Goal: Information Seeking & Learning: Learn about a topic

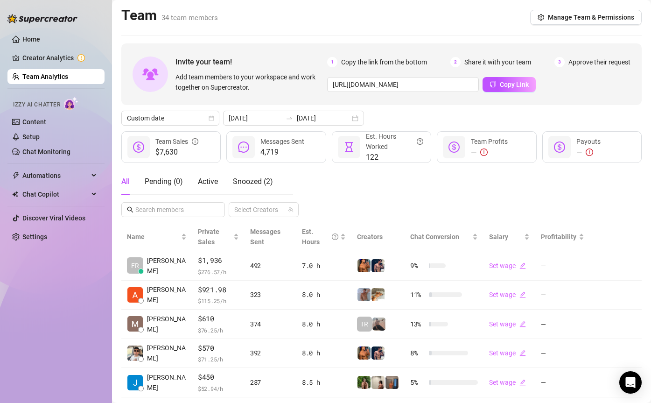
scroll to position [63, 0]
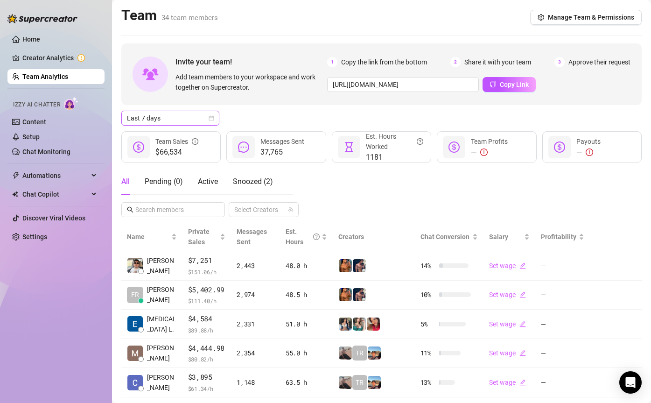
click at [176, 116] on span "Last 7 days" at bounding box center [170, 118] width 87 height 14
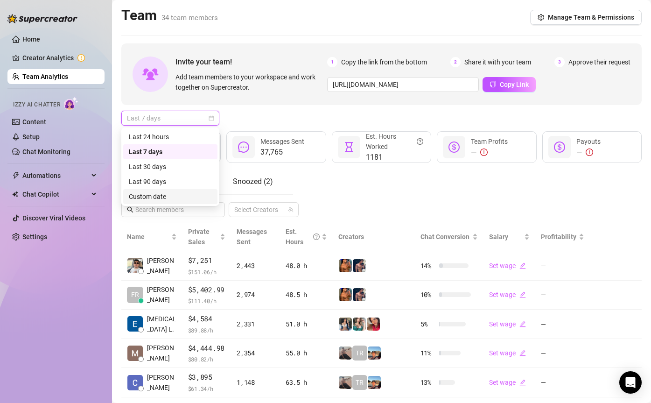
click at [172, 196] on div "Custom date" at bounding box center [170, 196] width 83 height 10
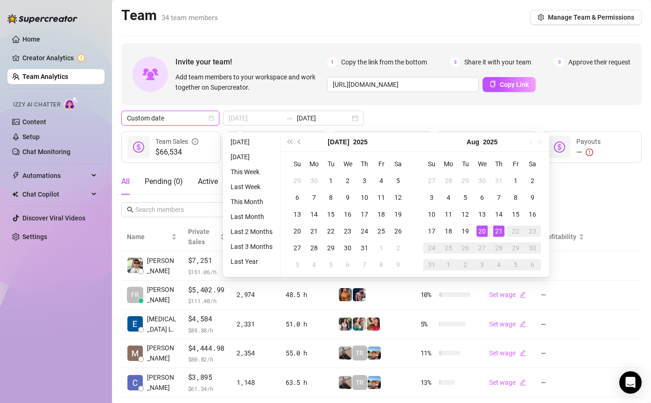
type input "[DATE]"
click at [497, 230] on div "21" at bounding box center [498, 230] width 11 height 11
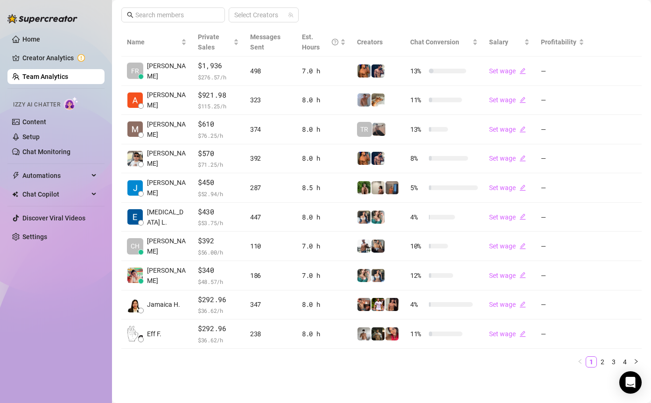
scroll to position [194, 0]
click at [602, 360] on link "2" at bounding box center [602, 362] width 10 height 10
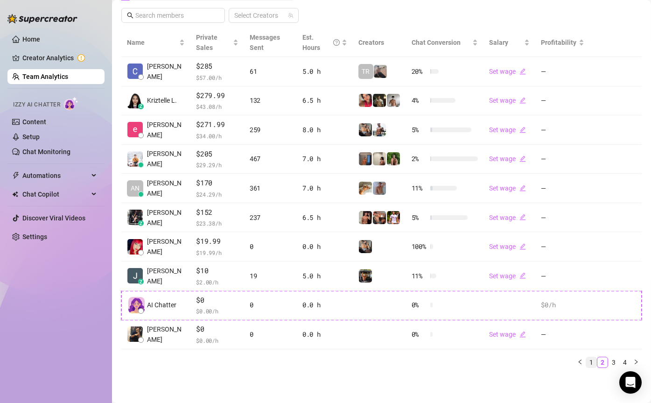
click at [596, 360] on link "1" at bounding box center [591, 362] width 10 height 10
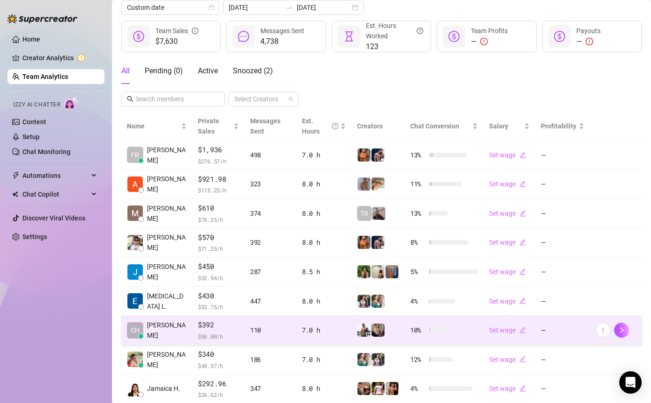
scroll to position [0, 0]
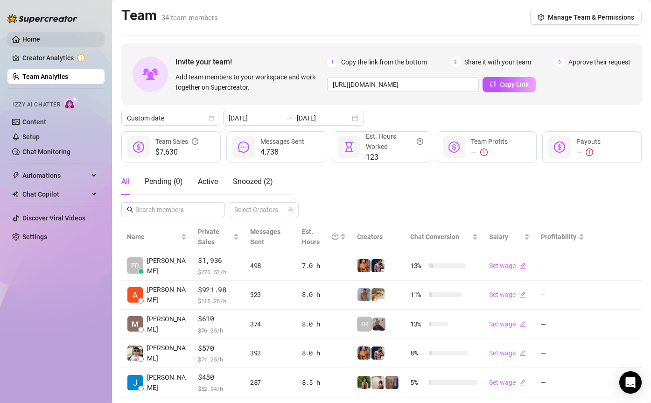
click at [40, 41] on link "Home" at bounding box center [31, 38] width 18 height 7
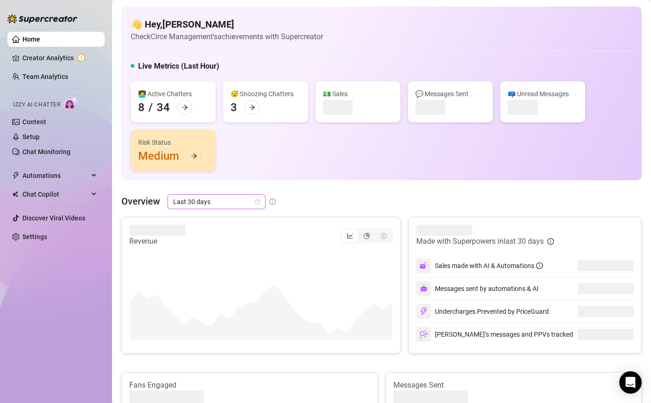
click at [234, 196] on span "Last 30 days" at bounding box center [216, 202] width 87 height 14
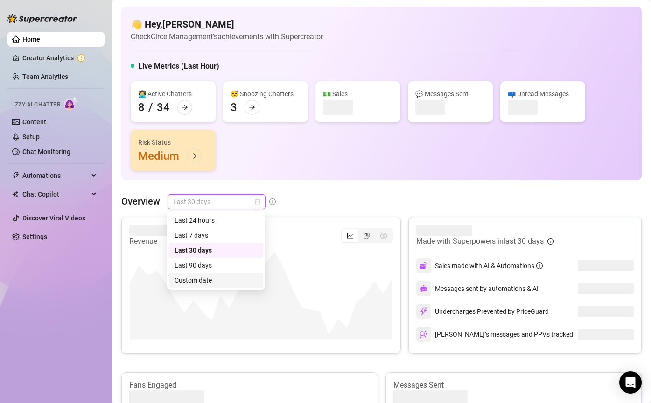
click at [244, 276] on div "Custom date" at bounding box center [216, 280] width 83 height 10
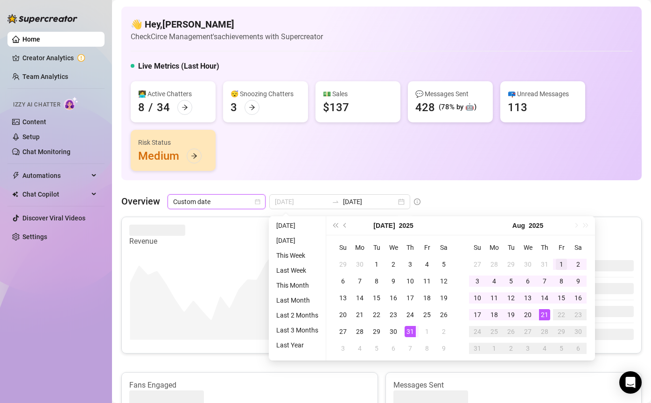
type input "2025-08-01"
click at [563, 263] on div "1" at bounding box center [561, 264] width 11 height 11
click at [513, 314] on div "19" at bounding box center [510, 314] width 11 height 11
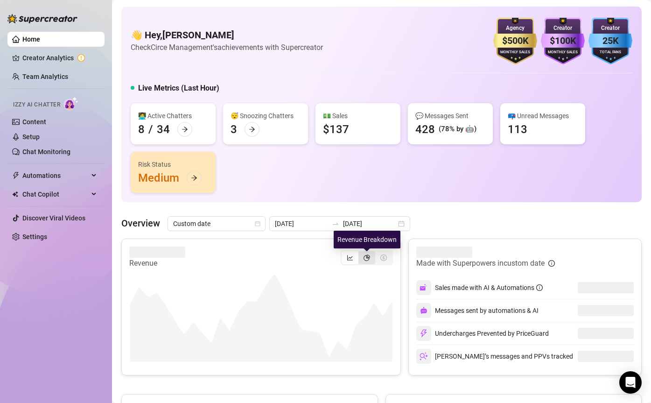
click at [366, 257] on icon "pie-chart" at bounding box center [367, 257] width 7 height 7
click at [361, 252] on input "segmented control" at bounding box center [361, 252] width 0 height 0
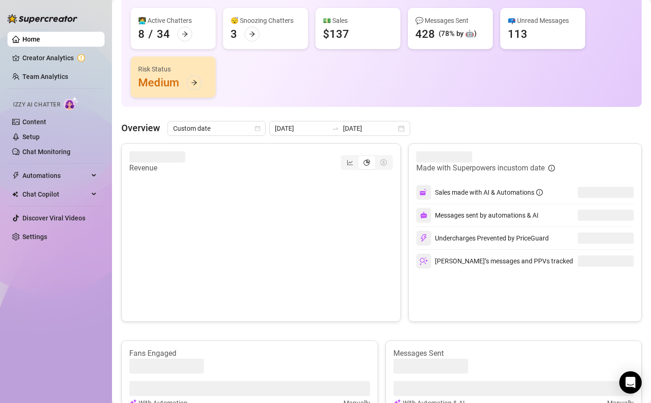
scroll to position [107, 0]
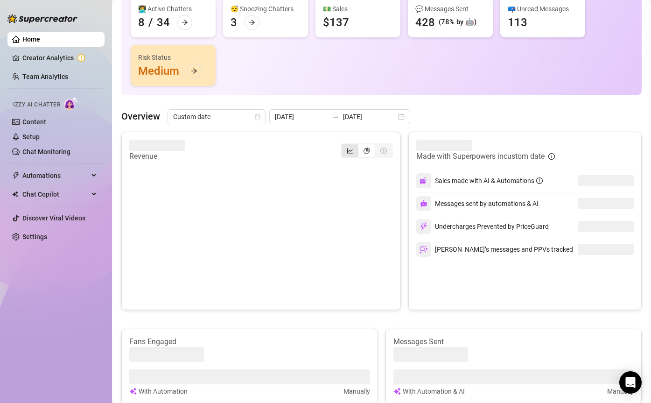
click at [354, 152] on div "segmented control" at bounding box center [350, 150] width 17 height 13
click at [344, 146] on input "segmented control" at bounding box center [344, 146] width 0 height 0
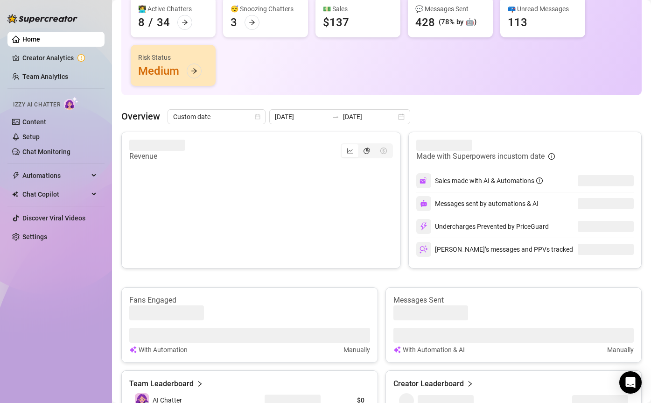
click at [365, 152] on icon "pie-chart" at bounding box center [367, 150] width 7 height 7
click at [361, 146] on input "segmented control" at bounding box center [361, 146] width 0 height 0
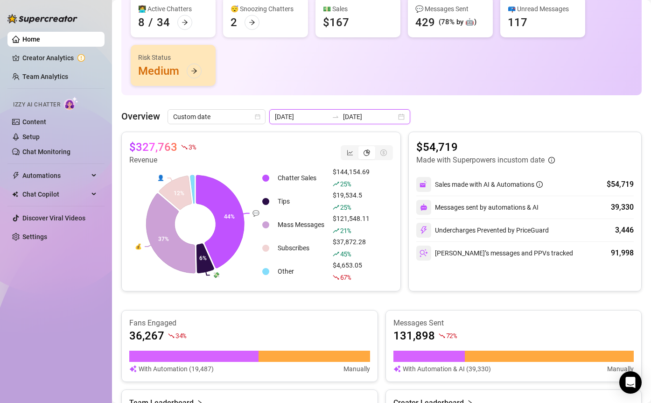
click at [343, 116] on input "2025-08-19" at bounding box center [369, 117] width 53 height 10
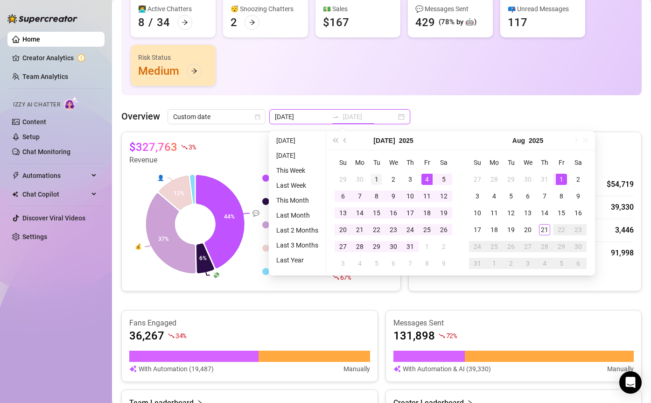
type input "2025-07-01"
click at [376, 176] on div "1" at bounding box center [376, 179] width 11 height 11
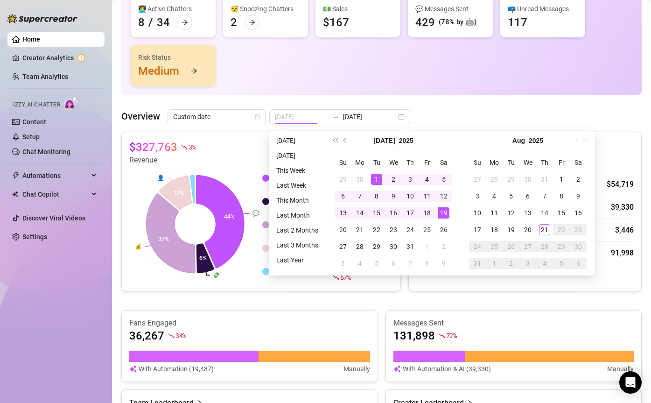
click at [444, 211] on div "19" at bounding box center [443, 212] width 11 height 11
type input "2025-07-01"
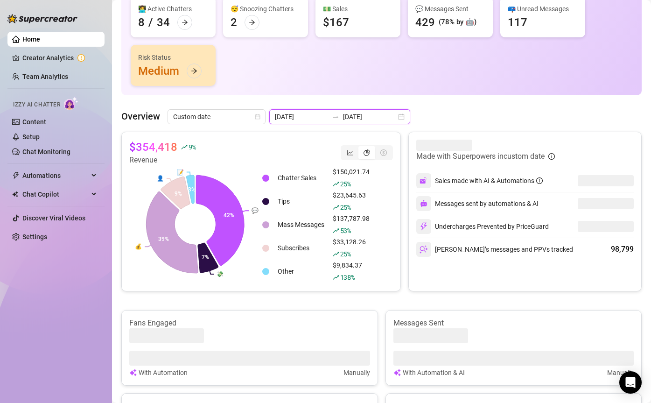
click at [349, 113] on input "2025-07-19" at bounding box center [369, 117] width 53 height 10
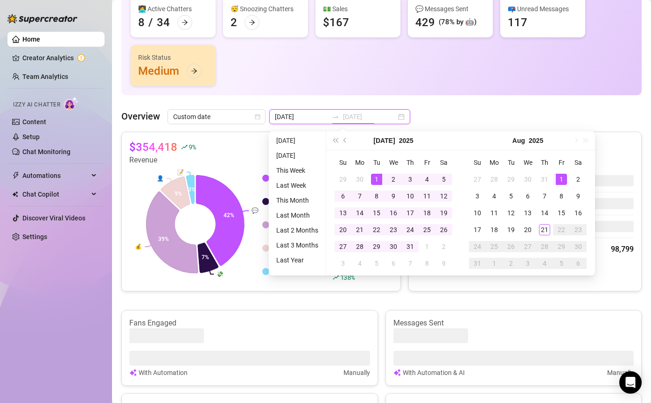
type input "2025-08-01"
click at [562, 175] on div "1" at bounding box center [561, 179] width 11 height 11
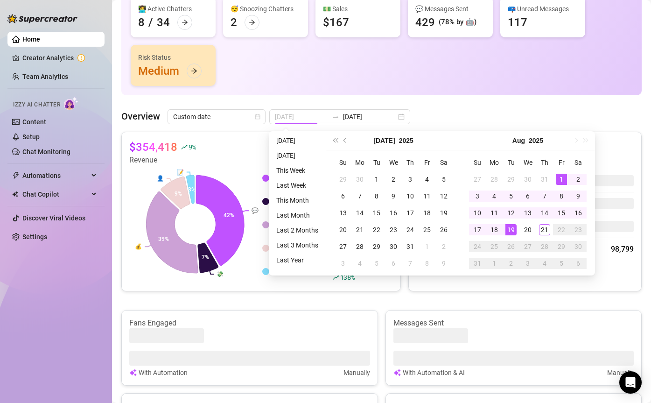
click at [512, 226] on div "19" at bounding box center [510, 229] width 11 height 11
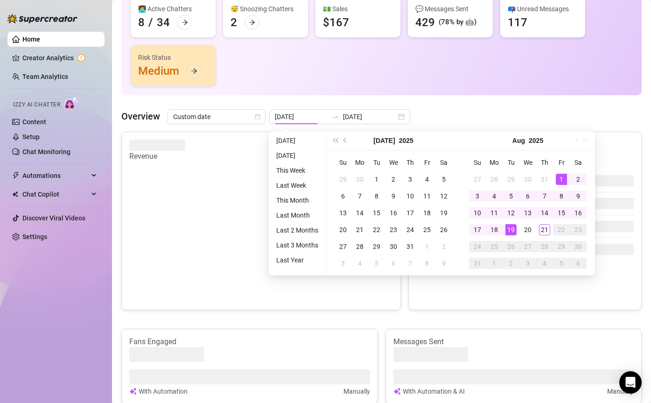
type input "2025-07-19"
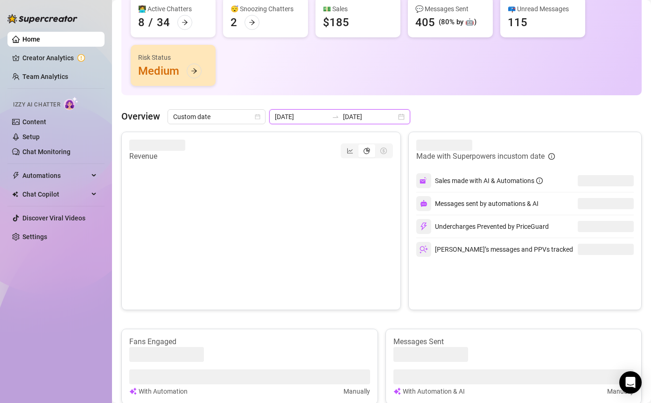
click at [353, 117] on input "2025-08-19" at bounding box center [369, 117] width 53 height 10
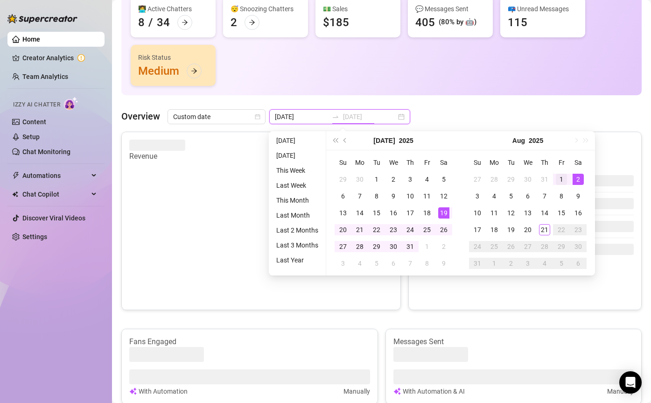
type input "2025-08-01"
click at [559, 177] on div "1" at bounding box center [561, 179] width 11 height 11
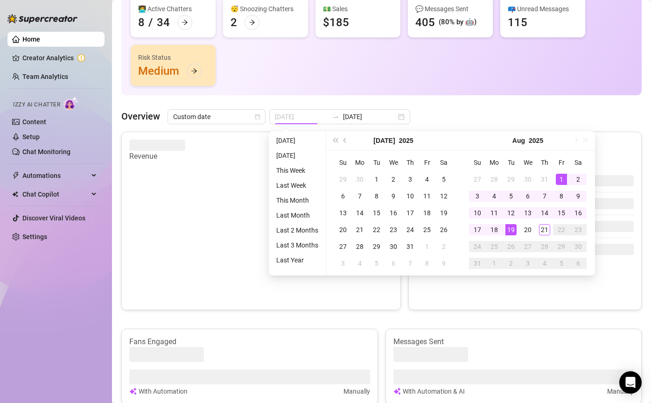
click at [510, 229] on div "19" at bounding box center [510, 229] width 11 height 11
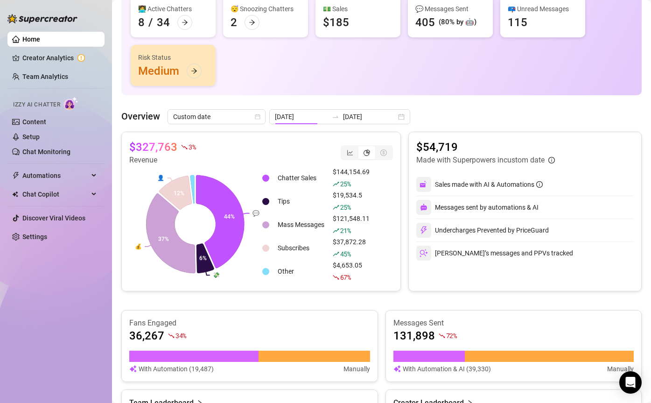
type input "2025-08-01"
click at [510, 230] on div "Undercharges Prevented by PriceGuard" at bounding box center [482, 230] width 133 height 15
click at [343, 114] on input "2025-08-19" at bounding box center [369, 117] width 53 height 10
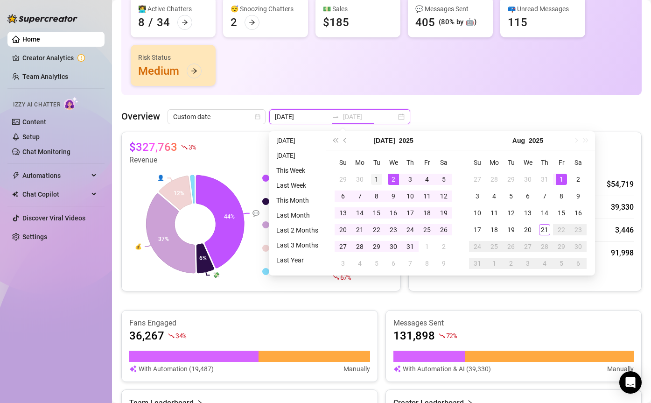
type input "2025-07-01"
click at [377, 175] on div "1" at bounding box center [376, 179] width 11 height 11
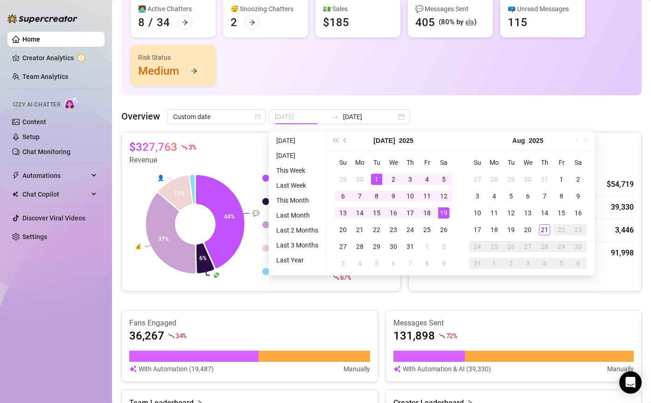
click at [447, 211] on div "19" at bounding box center [443, 212] width 11 height 11
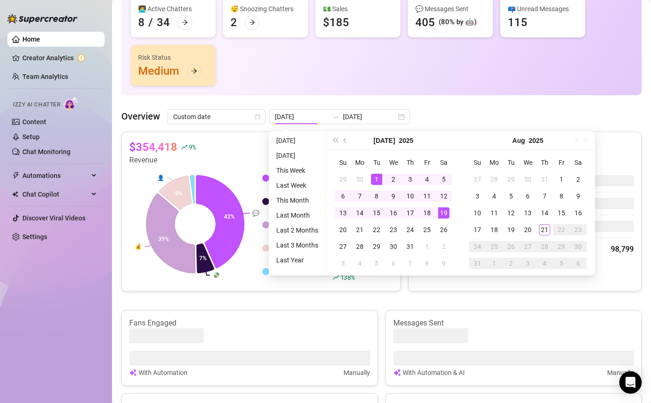
type input "2025-07-01"
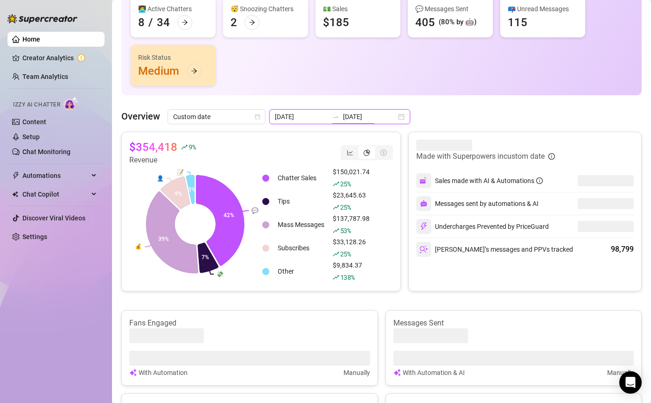
click at [343, 112] on input "2025-07-19" at bounding box center [369, 117] width 53 height 10
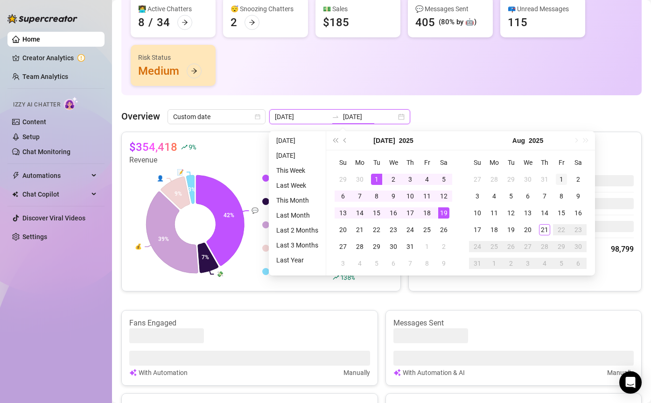
type input "2025-08-01"
click at [561, 179] on div "1" at bounding box center [561, 179] width 11 height 11
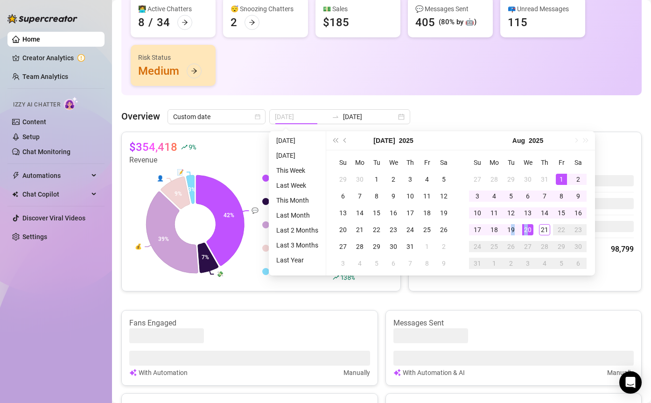
drag, startPoint x: 512, startPoint y: 228, endPoint x: 526, endPoint y: 227, distance: 14.5
click at [526, 227] on tr "17 18 19 20 21 22 23" at bounding box center [528, 229] width 118 height 17
click at [526, 227] on div "20" at bounding box center [527, 229] width 11 height 11
type input "2025-07-19"
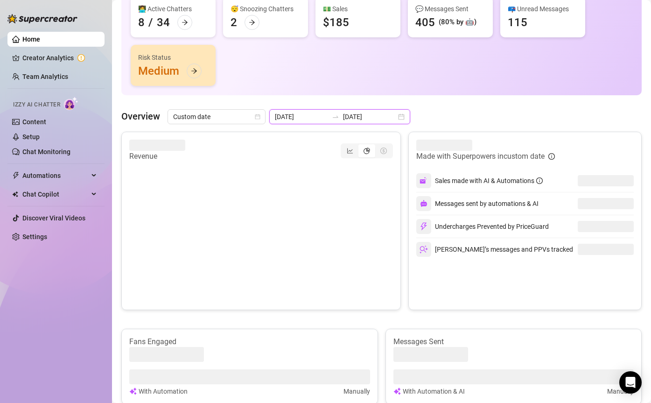
click at [351, 119] on input "2025-08-20" at bounding box center [369, 117] width 53 height 10
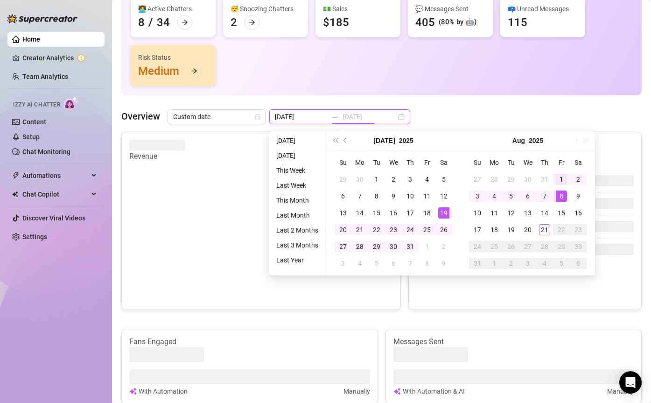
type input "2025-08-01"
click at [561, 178] on div "1" at bounding box center [561, 179] width 11 height 11
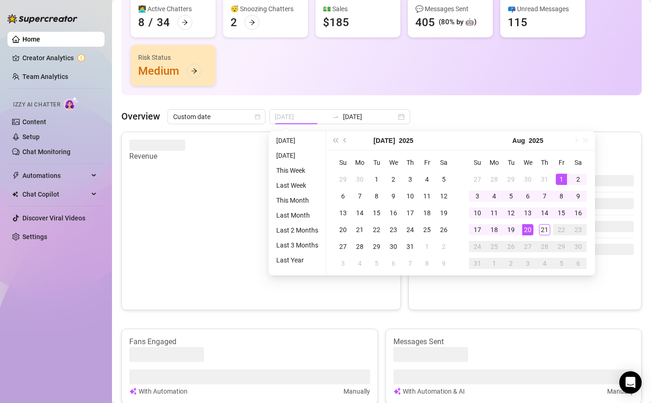
click at [527, 228] on div "20" at bounding box center [527, 229] width 11 height 11
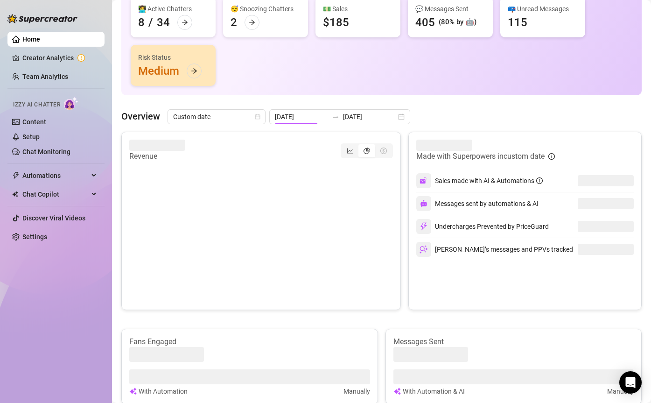
type input "2025-08-01"
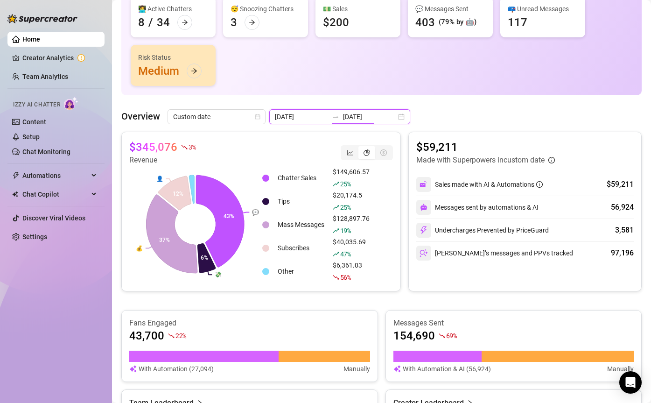
click at [345, 114] on input "2025-08-20" at bounding box center [369, 117] width 53 height 10
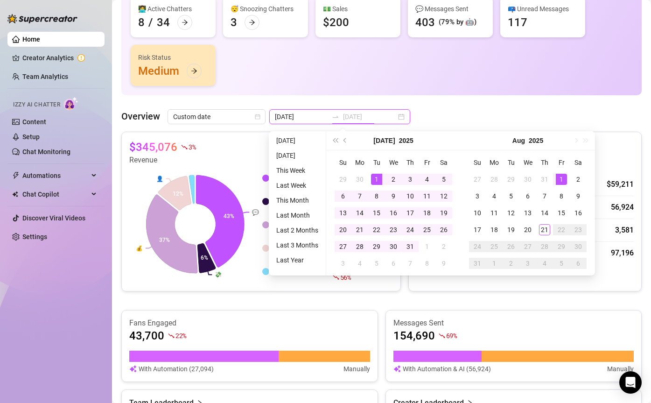
type input "2025-07-01"
click at [376, 179] on div "1" at bounding box center [376, 179] width 11 height 11
click at [342, 230] on div "20" at bounding box center [342, 229] width 11 height 11
type input "2025-07-01"
type input "2025-07-20"
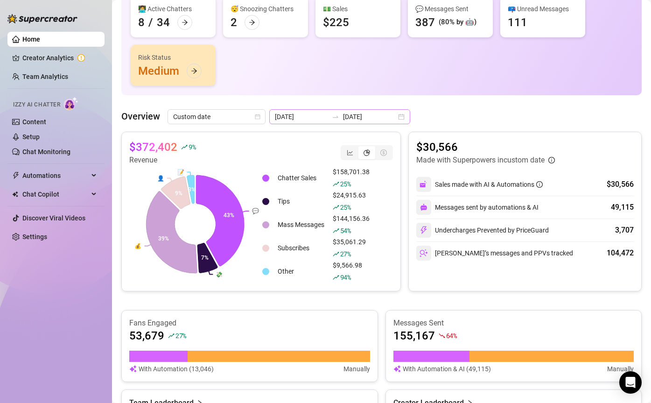
click at [332, 119] on icon "swap-right" at bounding box center [335, 116] width 7 height 7
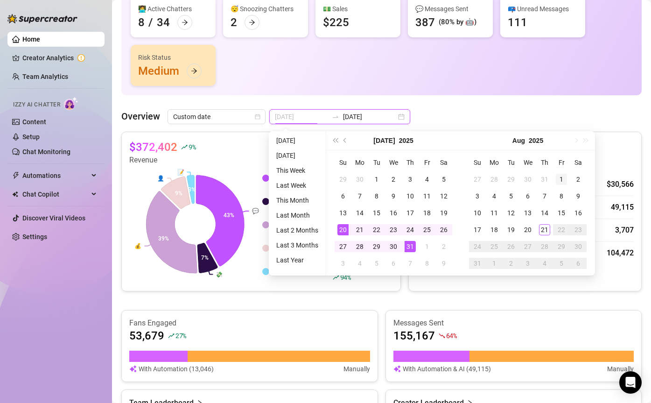
type input "2025-08-01"
click at [556, 180] on div "1" at bounding box center [561, 179] width 11 height 11
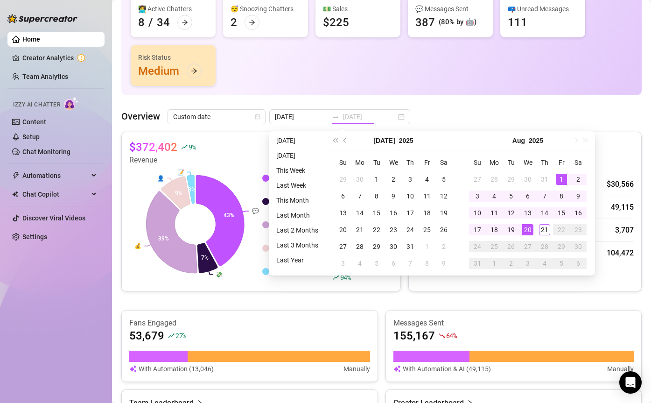
click at [525, 227] on div "20" at bounding box center [527, 229] width 11 height 11
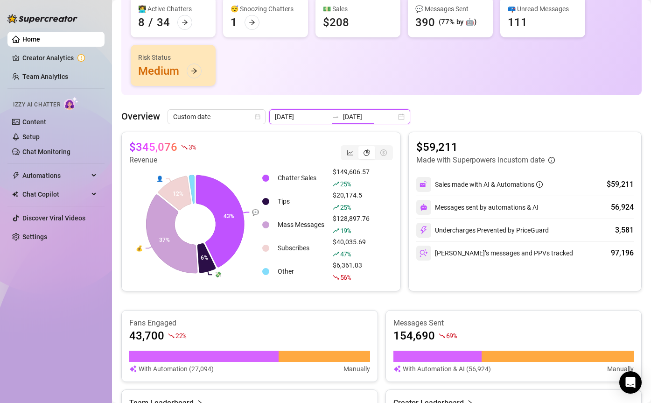
click at [347, 114] on input "2025-08-20" at bounding box center [369, 117] width 53 height 10
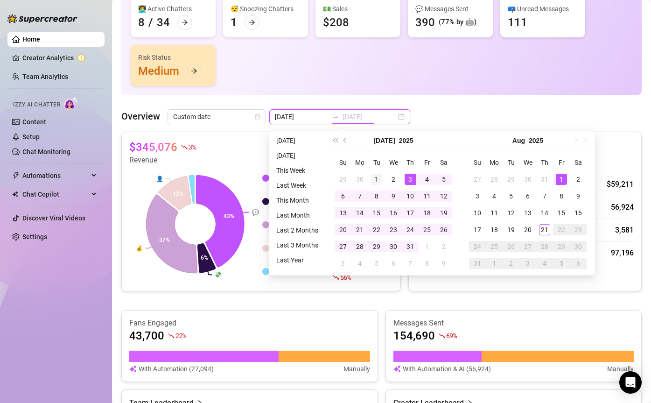
type input "2025-07-01"
click at [372, 176] on div "1" at bounding box center [376, 179] width 11 height 11
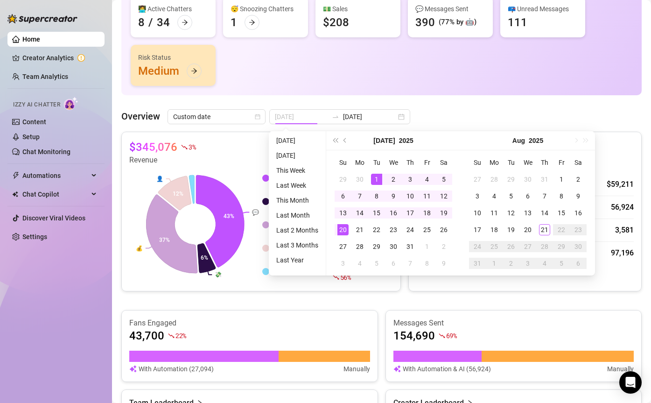
click at [340, 228] on div "20" at bounding box center [342, 229] width 11 height 11
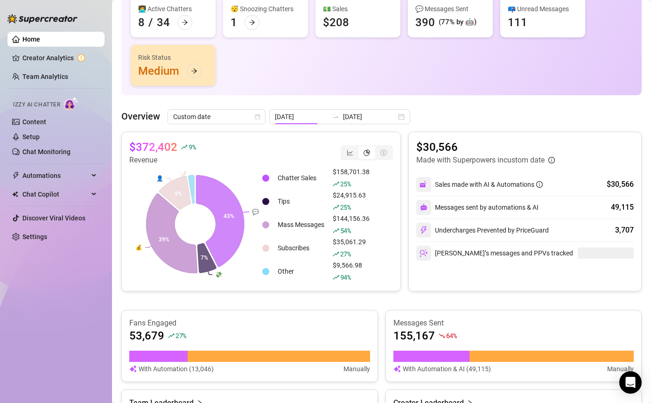
type input "2025-07-01"
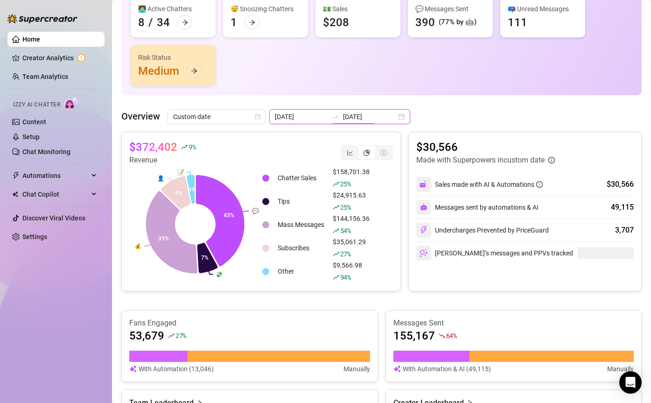
click at [347, 119] on input "2025-07-20" at bounding box center [369, 117] width 53 height 10
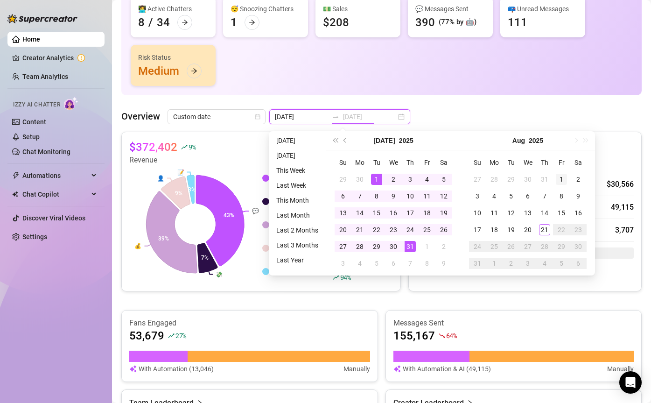
type input "2025-08-01"
click at [556, 176] on div "1" at bounding box center [561, 179] width 11 height 11
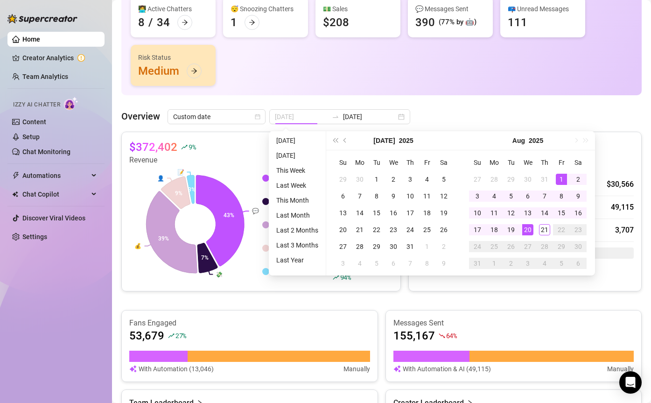
click at [528, 224] on div "20" at bounding box center [527, 229] width 11 height 11
type input "2025-08-01"
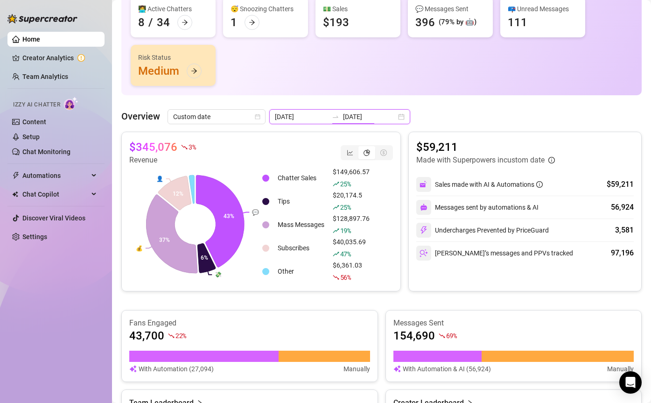
click at [343, 114] on input "2025-08-20" at bounding box center [369, 117] width 53 height 10
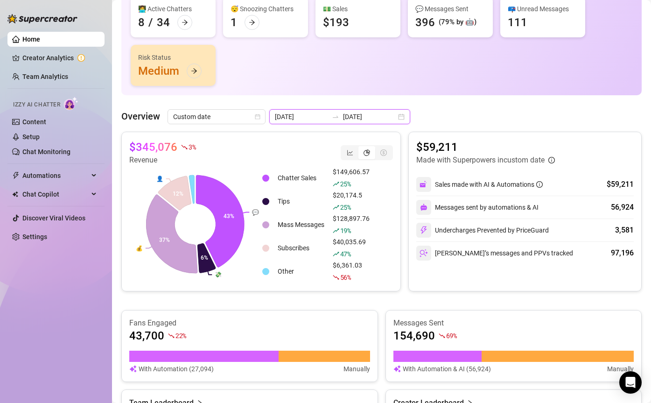
click at [355, 118] on input "2025-08-20" at bounding box center [369, 117] width 53 height 10
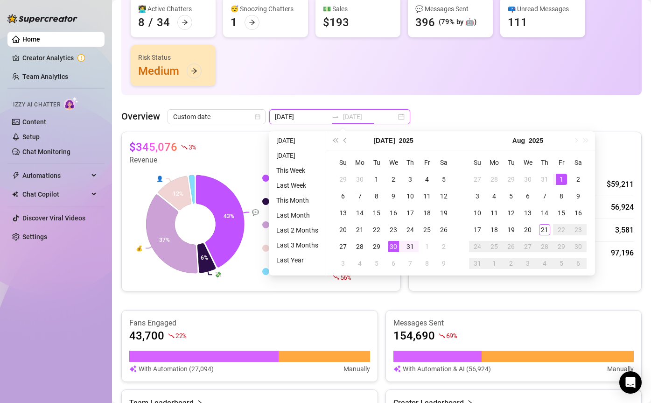
type input "2025-08-01"
click at [557, 175] on div "1" at bounding box center [561, 179] width 11 height 11
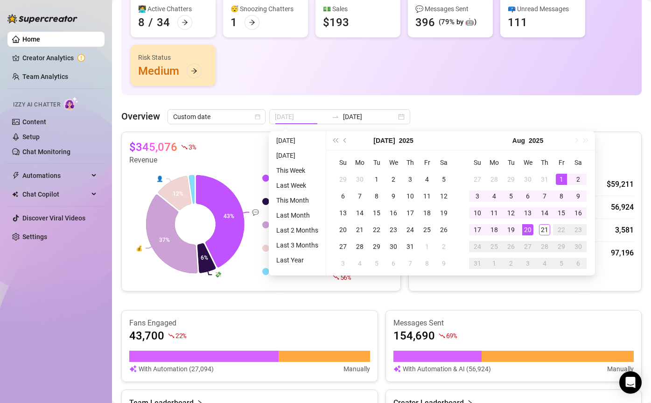
click at [526, 226] on div "20" at bounding box center [527, 229] width 11 height 11
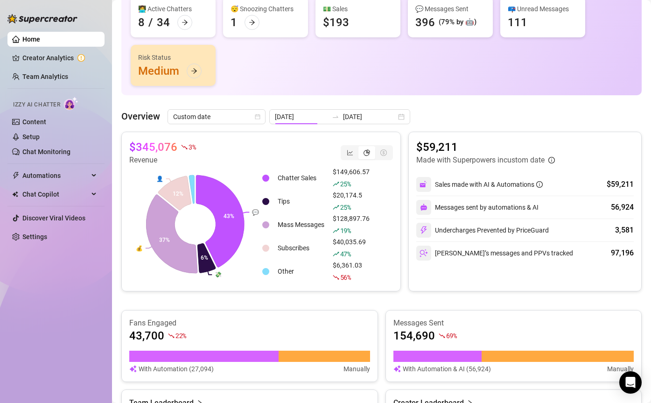
type input "2025-08-01"
click at [350, 114] on input "2025-08-20" at bounding box center [369, 117] width 53 height 10
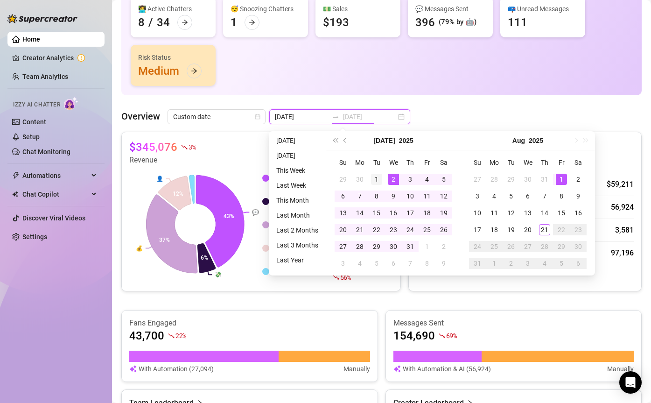
type input "2025-07-01"
click at [380, 177] on div "1" at bounding box center [376, 179] width 11 height 11
type input "2025-07-21"
type input "2025-08-20"
type input "2025-07-20"
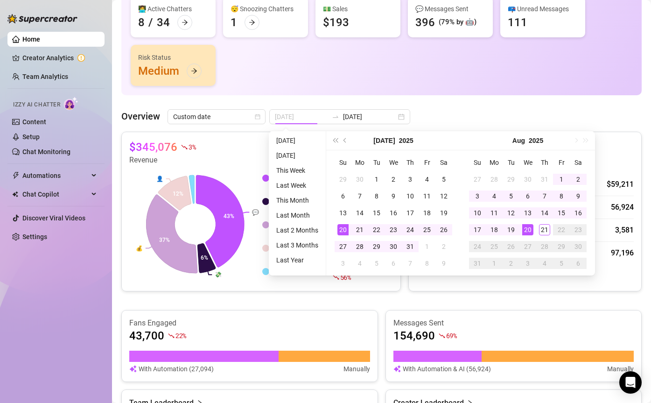
click at [346, 228] on div "20" at bounding box center [342, 229] width 11 height 11
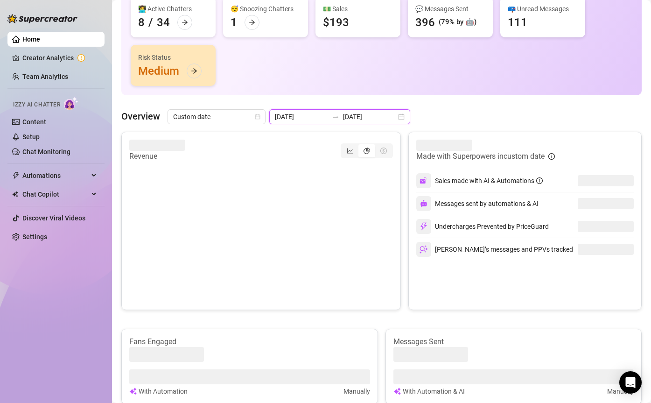
click at [343, 112] on input "2025-08-20" at bounding box center [369, 117] width 53 height 10
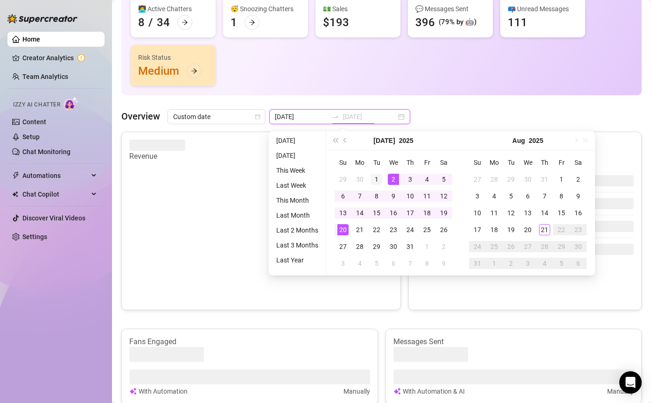
type input "2025-07-01"
click at [373, 176] on div "1" at bounding box center [376, 179] width 11 height 11
click at [342, 231] on div "20" at bounding box center [342, 229] width 11 height 11
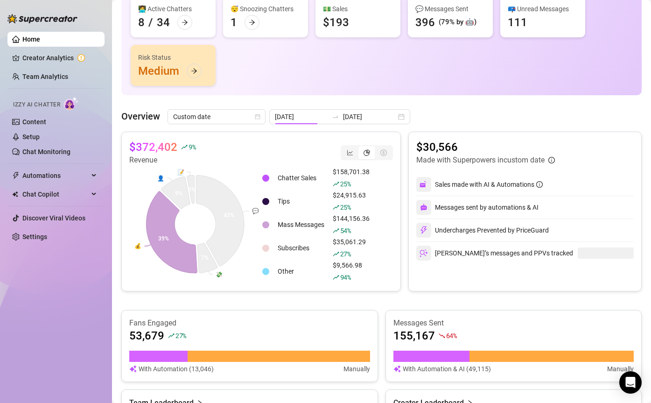
type input "2025-07-01"
type input "2025-07-20"
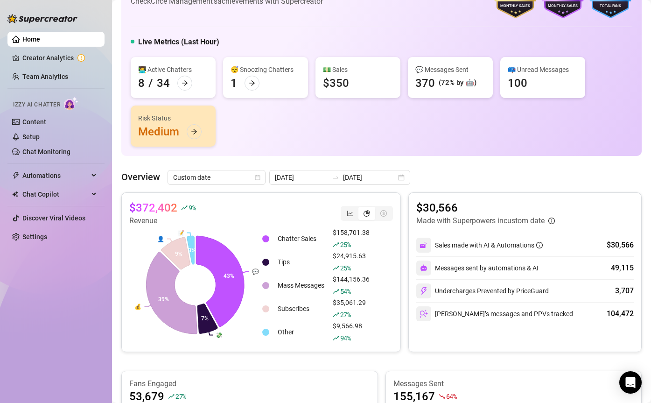
scroll to position [12, 0]
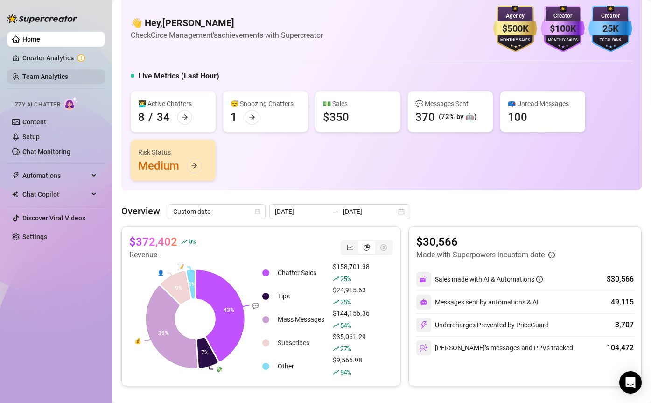
click at [55, 76] on link "Team Analytics" at bounding box center [45, 76] width 46 height 7
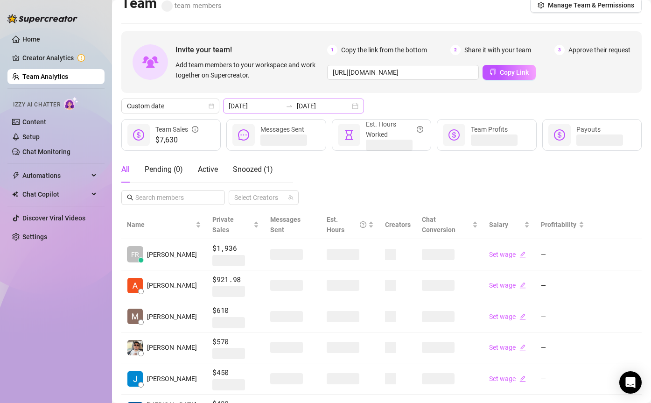
click at [286, 105] on icon "swap-right" at bounding box center [289, 105] width 7 height 7
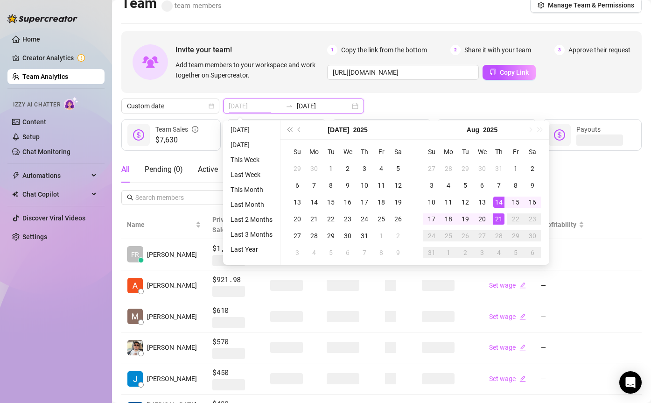
type input "[DATE]"
click at [501, 214] on div "21" at bounding box center [498, 218] width 11 height 11
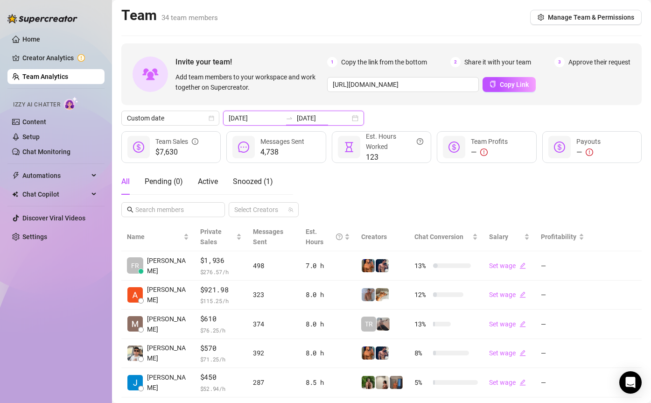
click at [297, 123] on input "[DATE]" at bounding box center [323, 118] width 53 height 10
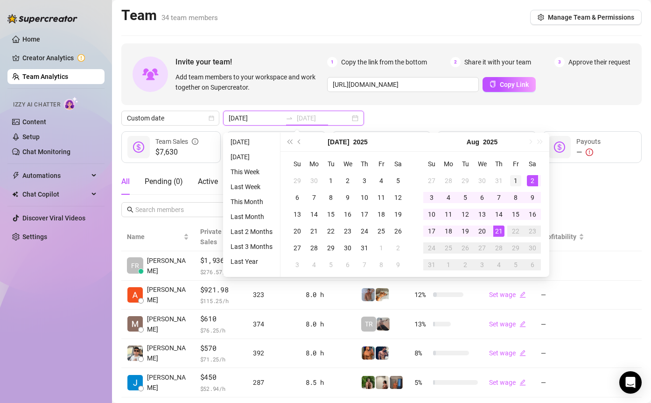
type input "2025-08-01"
click at [513, 178] on div "1" at bounding box center [515, 180] width 11 height 11
click at [500, 228] on div "21" at bounding box center [498, 230] width 11 height 11
type input "2025-08-01"
type input "[DATE]"
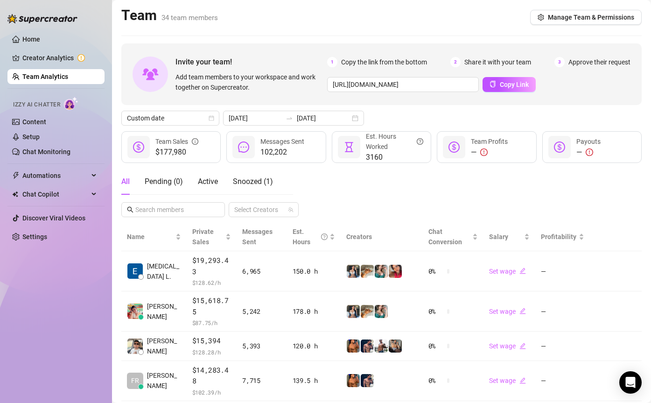
click at [266, 128] on div "Invite your team! Add team members to your workspace and work together on Super…" at bounding box center [381, 328] width 520 height 570
click at [286, 119] on icon "swap-right" at bounding box center [289, 117] width 7 height 7
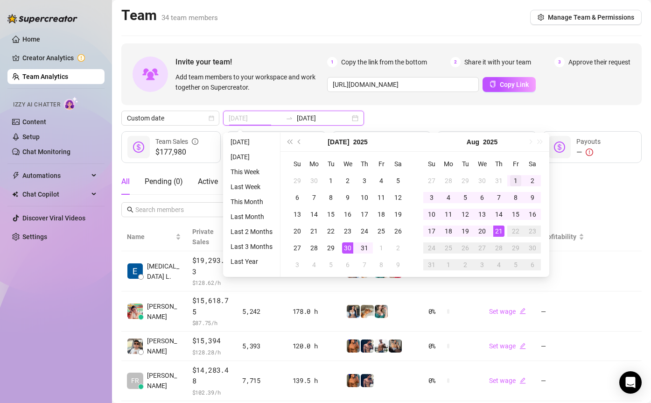
type input "2025-08-01"
click at [515, 183] on div "1" at bounding box center [515, 180] width 11 height 11
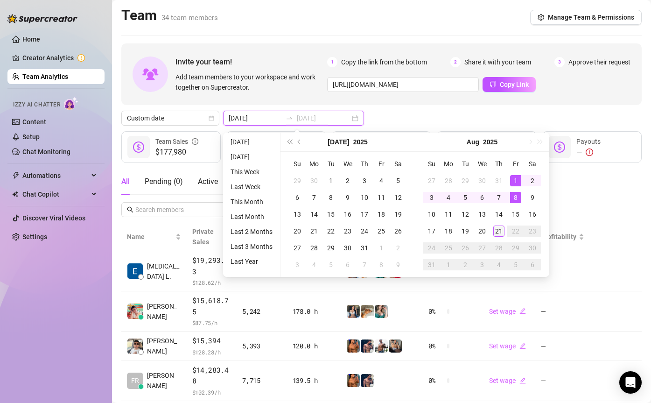
type input "[DATE]"
click at [499, 236] on div "21" at bounding box center [498, 230] width 11 height 11
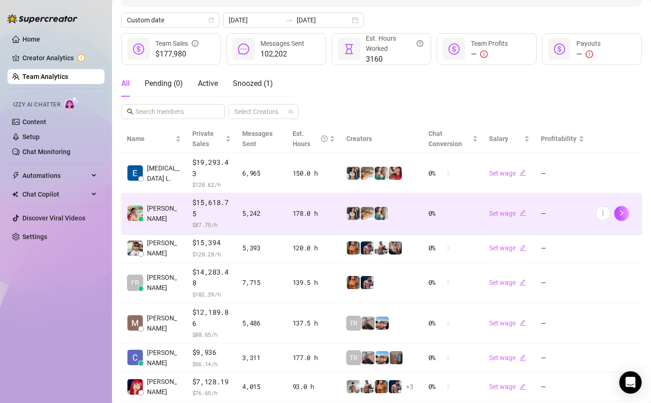
scroll to position [194, 0]
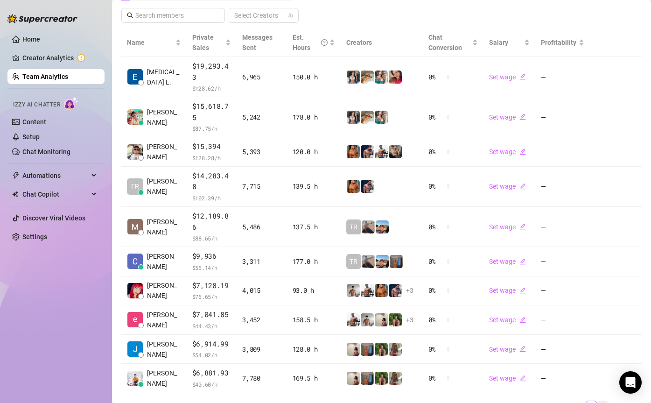
click at [605, 401] on link "2" at bounding box center [602, 406] width 10 height 10
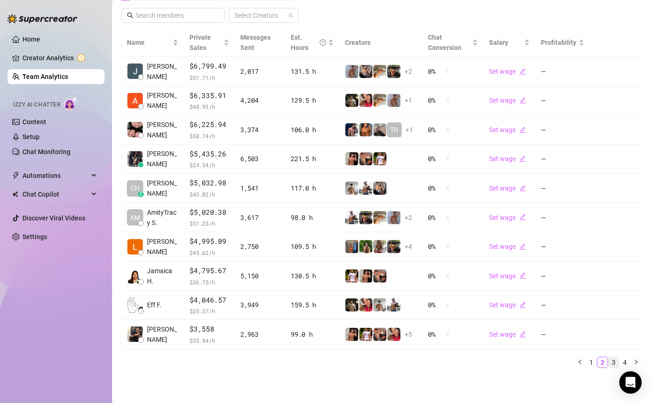
click at [612, 360] on link "3" at bounding box center [614, 362] width 10 height 10
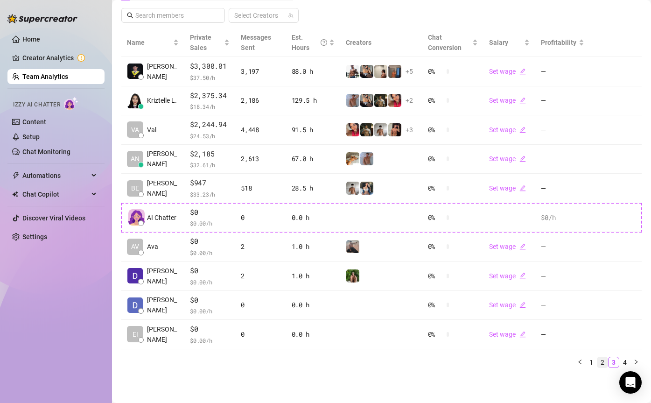
click at [601, 365] on link "2" at bounding box center [602, 362] width 10 height 10
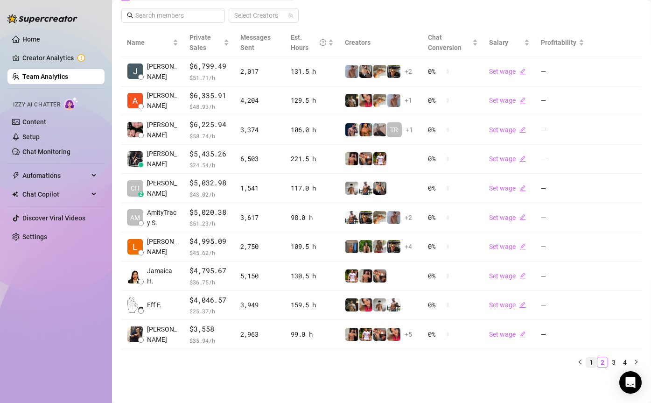
click at [594, 365] on link "1" at bounding box center [591, 362] width 10 height 10
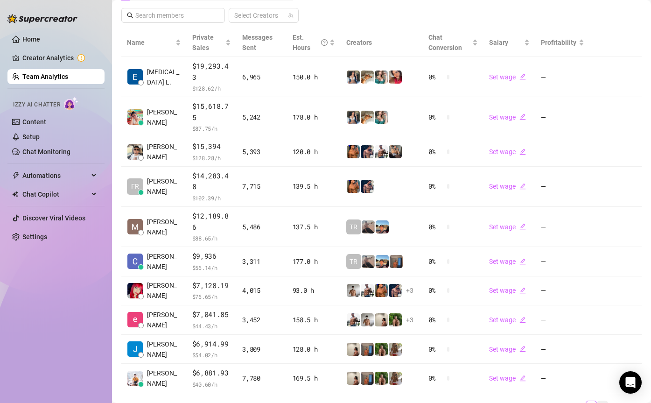
click at [606, 401] on link "2" at bounding box center [602, 406] width 10 height 10
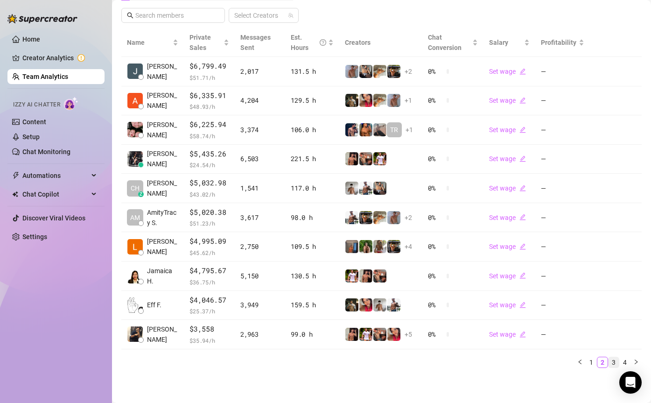
click at [613, 362] on link "3" at bounding box center [614, 362] width 10 height 10
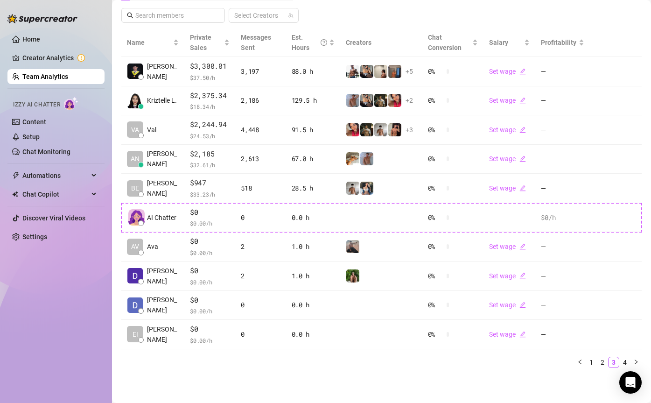
click at [47, 76] on link "Team Analytics" at bounding box center [45, 76] width 46 height 7
click at [38, 73] on link "Team Analytics" at bounding box center [45, 76] width 46 height 7
click at [603, 361] on link "2" at bounding box center [602, 362] width 10 height 10
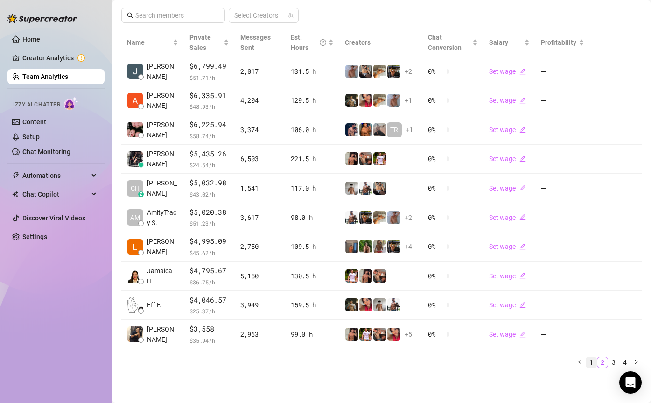
click at [590, 359] on link "1" at bounding box center [591, 362] width 10 height 10
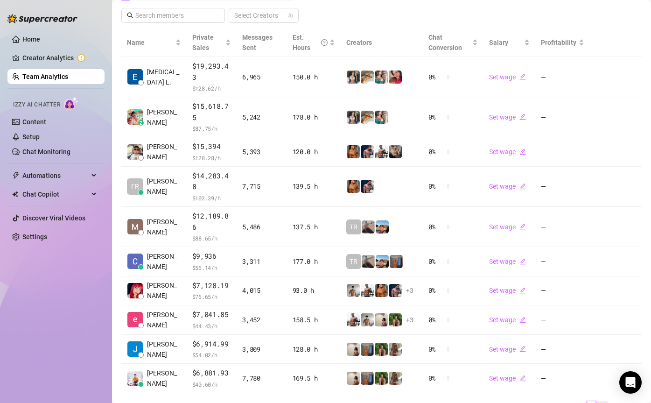
click at [601, 401] on link "2" at bounding box center [602, 406] width 10 height 10
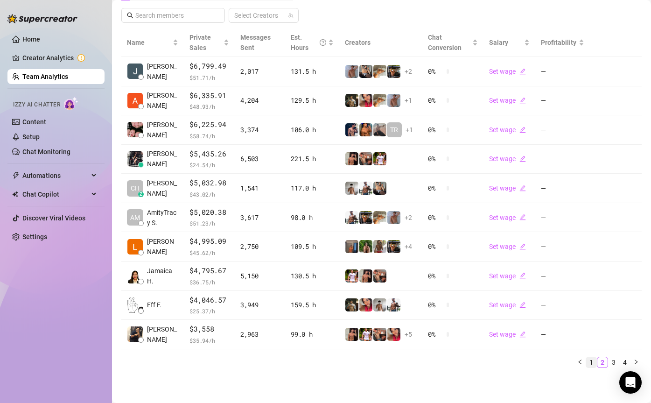
click at [592, 358] on link "1" at bounding box center [591, 362] width 10 height 10
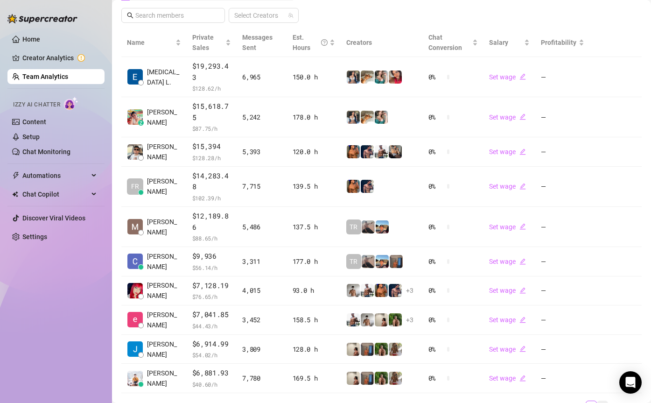
click at [602, 401] on link "2" at bounding box center [602, 406] width 10 height 10
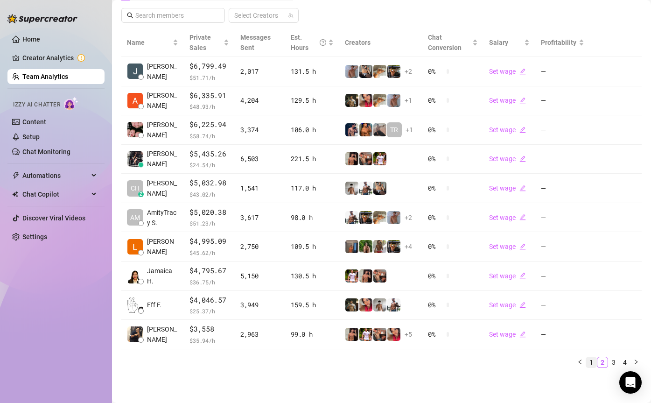
click at [593, 362] on link "1" at bounding box center [591, 362] width 10 height 10
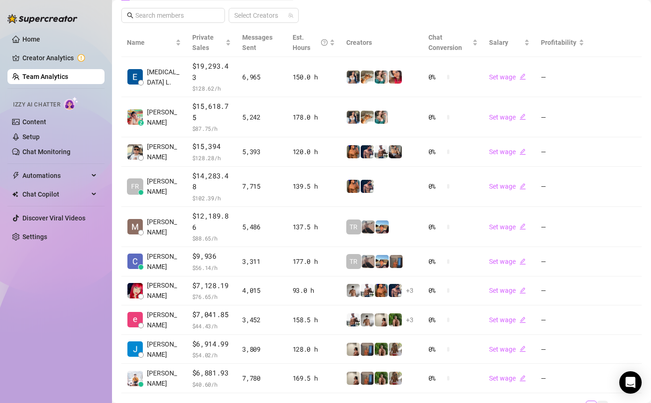
click at [604, 401] on link "2" at bounding box center [602, 406] width 10 height 10
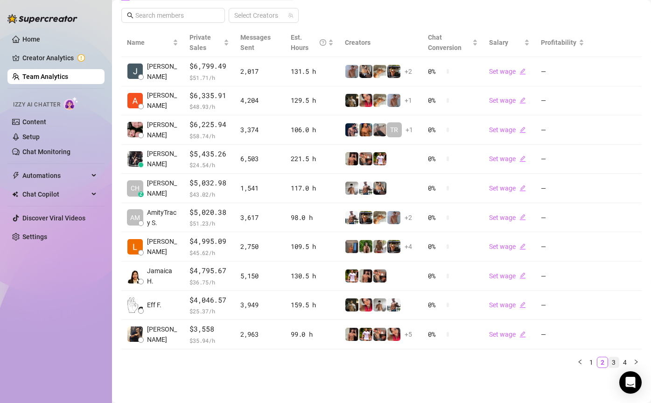
click at [615, 359] on link "3" at bounding box center [614, 362] width 10 height 10
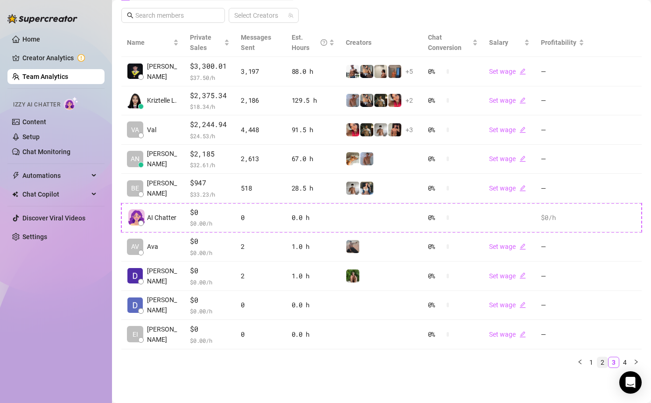
click at [604, 362] on link "2" at bounding box center [602, 362] width 10 height 10
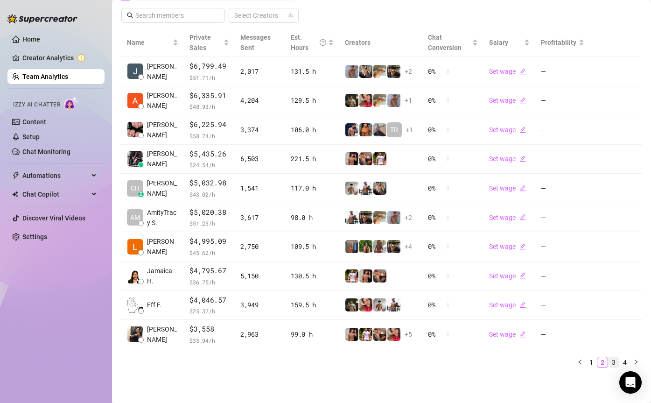
click at [610, 358] on link "3" at bounding box center [614, 362] width 10 height 10
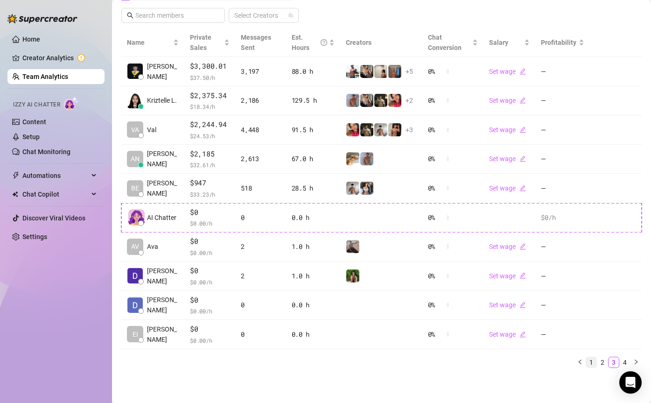
click at [591, 360] on link "1" at bounding box center [591, 362] width 10 height 10
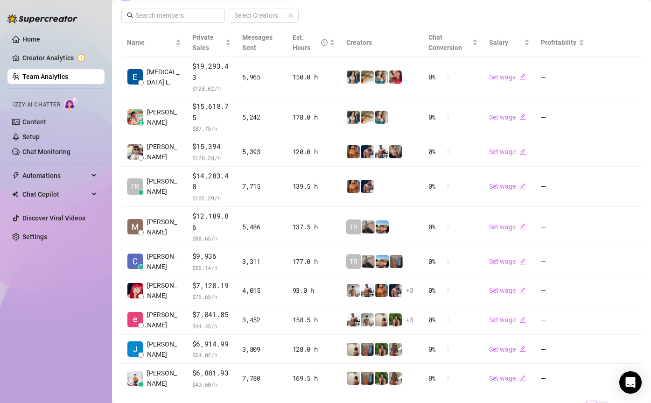
click at [603, 401] on link "2" at bounding box center [602, 406] width 10 height 10
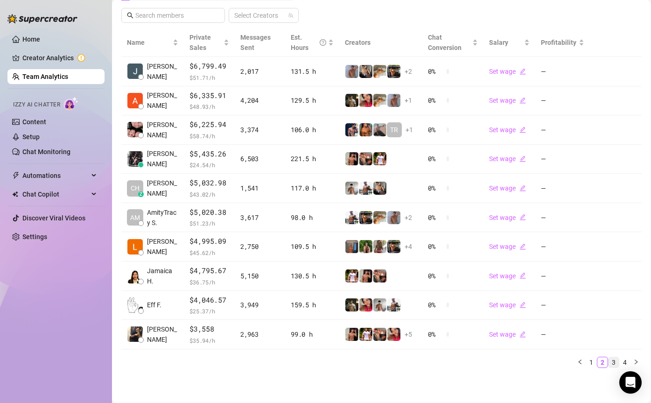
click at [611, 357] on link "3" at bounding box center [614, 362] width 10 height 10
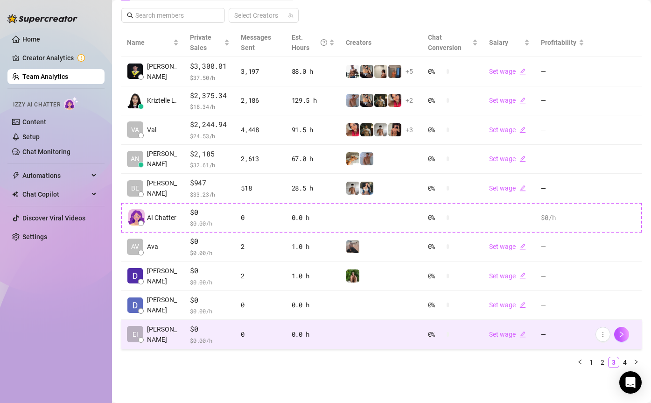
scroll to position [0, 0]
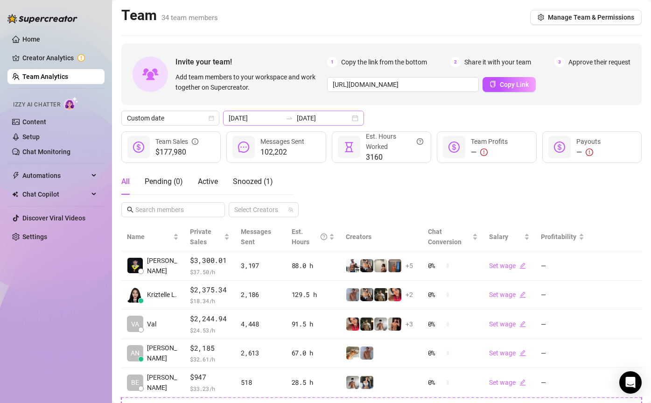
click at [286, 118] on icon "swap-right" at bounding box center [289, 117] width 7 height 7
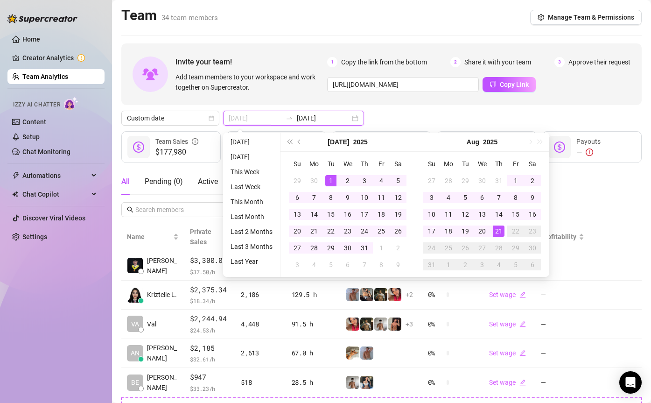
type input "2025-07-01"
click at [330, 175] on div "1" at bounding box center [330, 180] width 11 height 11
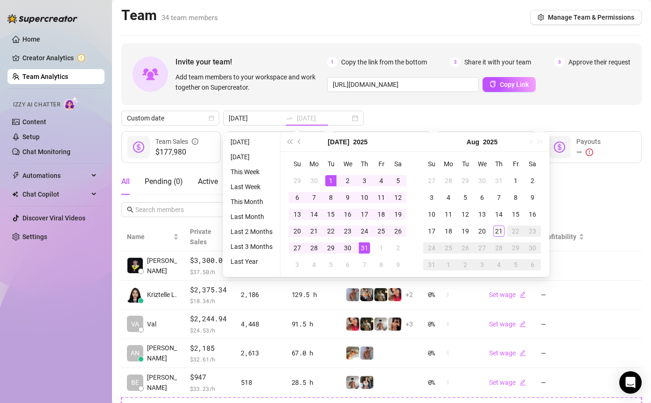
click at [367, 251] on div "31" at bounding box center [364, 247] width 11 height 11
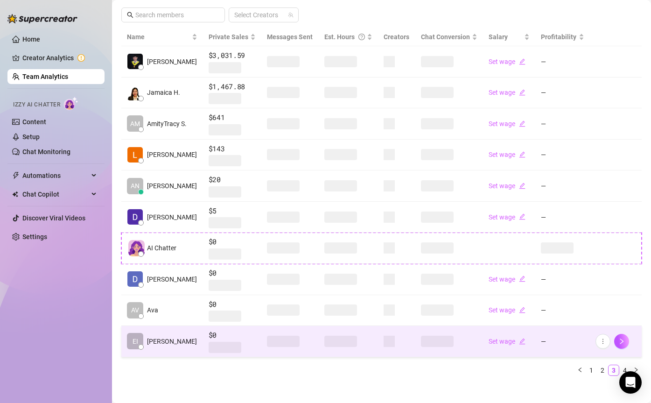
scroll to position [190, 0]
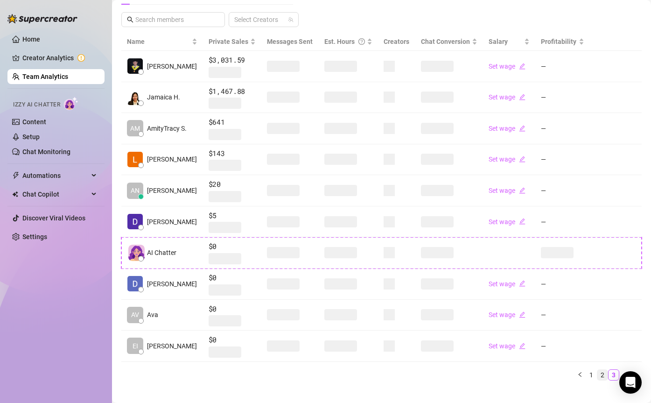
click at [601, 371] on link "2" at bounding box center [602, 375] width 10 height 10
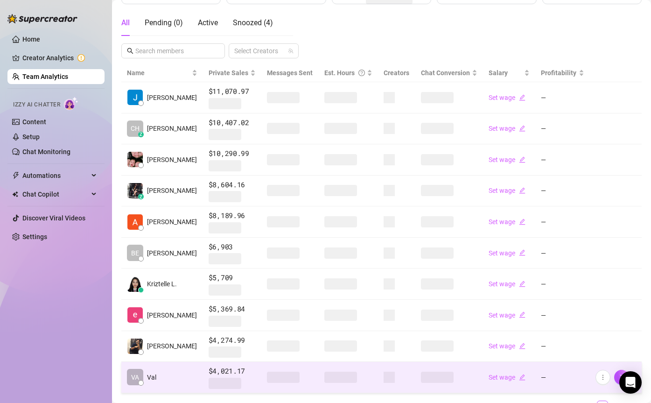
scroll to position [203, 0]
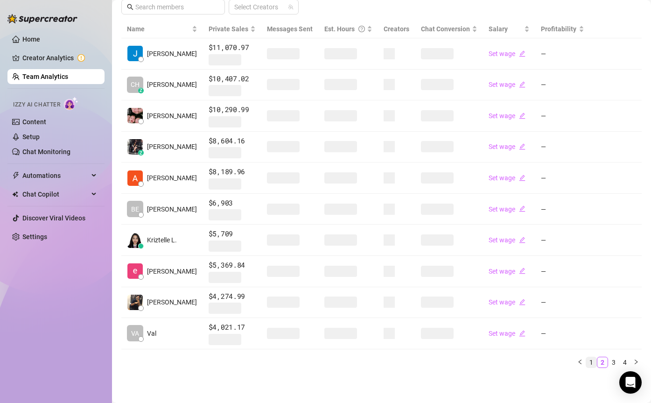
click at [594, 359] on link "1" at bounding box center [591, 362] width 10 height 10
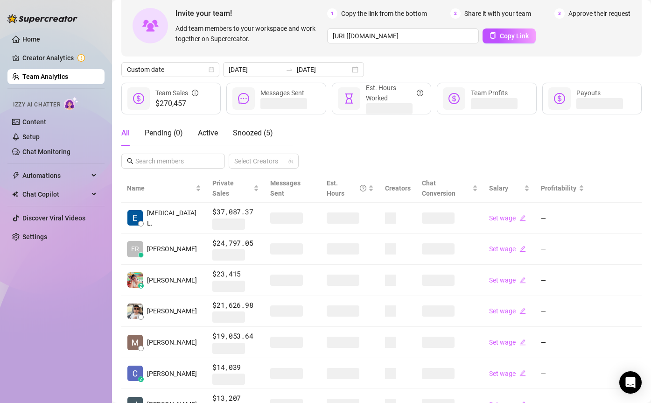
scroll to position [0, 0]
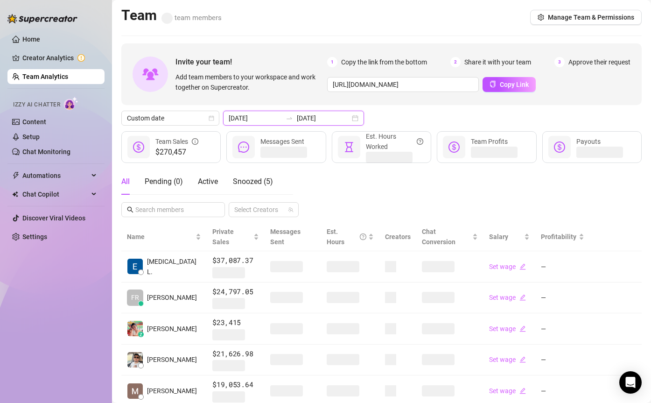
click at [300, 118] on input "2025-07-31" at bounding box center [323, 118] width 53 height 10
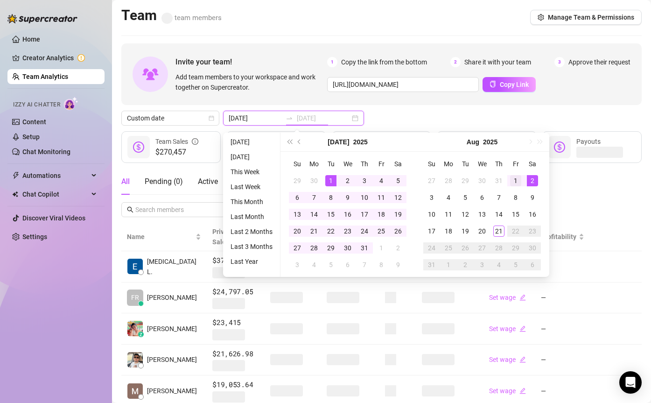
type input "2025-08-01"
click at [512, 177] on div "1" at bounding box center [515, 180] width 11 height 11
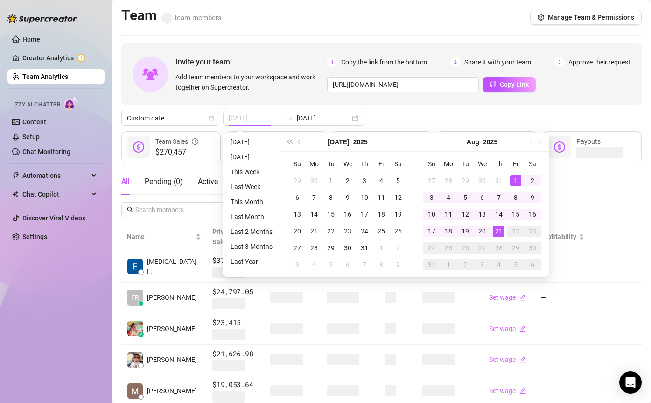
click at [498, 225] on div "21" at bounding box center [498, 230] width 11 height 11
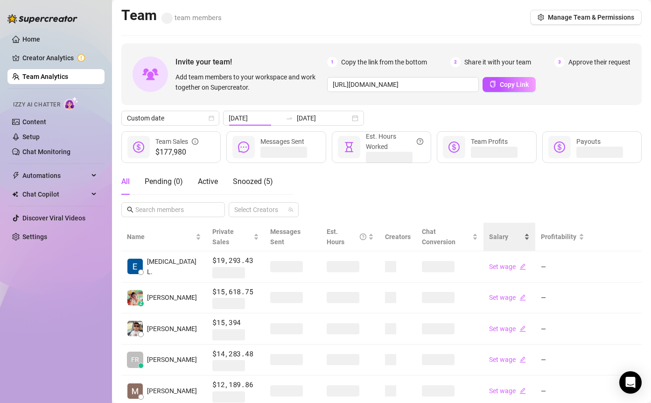
type input "2025-08-01"
click at [297, 120] on input "[DATE]" at bounding box center [323, 118] width 53 height 10
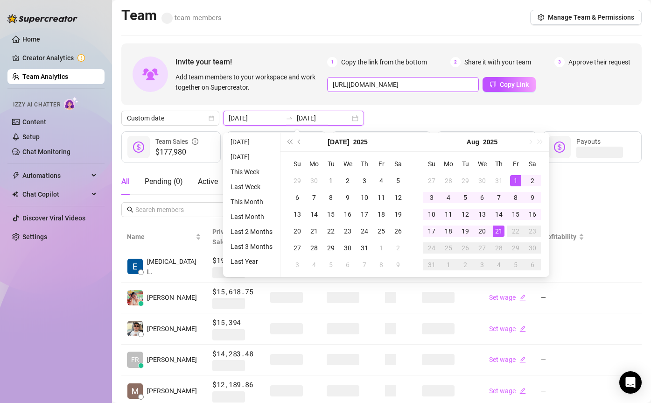
type input "[DATE]"
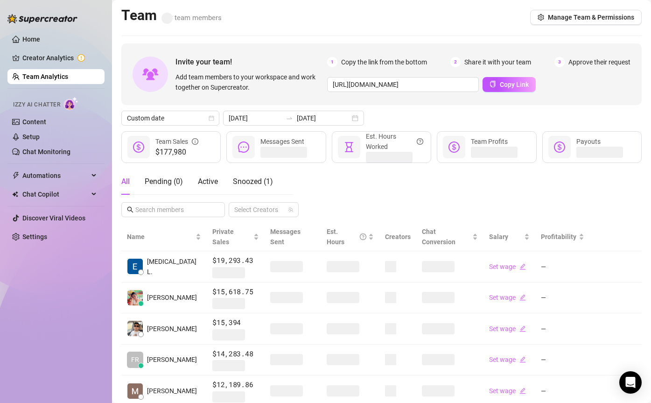
click at [405, 121] on div "Custom date 2025-08-01 2025-08-21" at bounding box center [381, 118] width 520 height 15
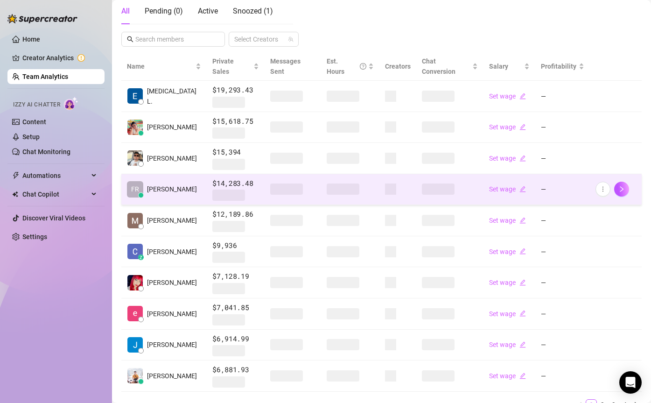
scroll to position [203, 0]
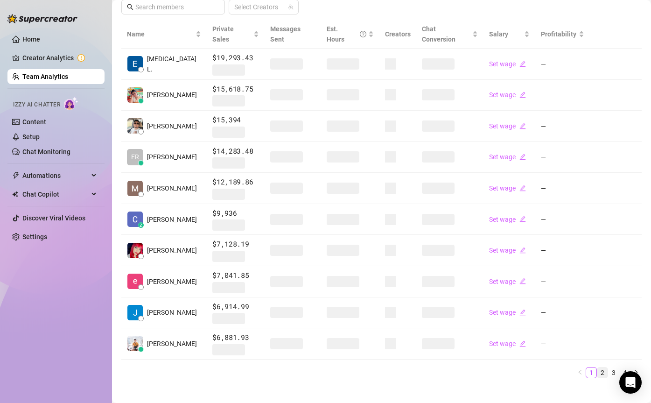
click at [603, 367] on link "2" at bounding box center [602, 372] width 10 height 10
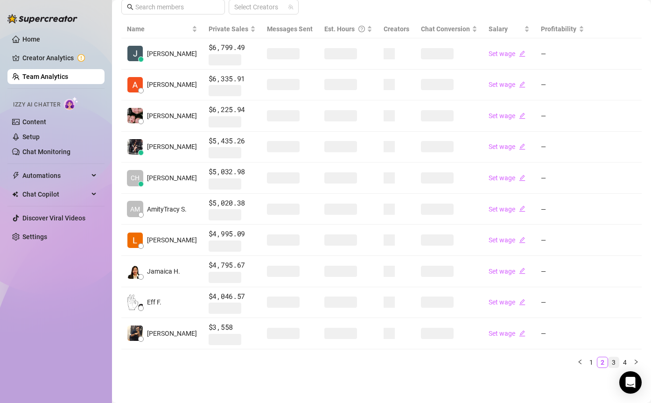
click at [614, 361] on link "3" at bounding box center [614, 362] width 10 height 10
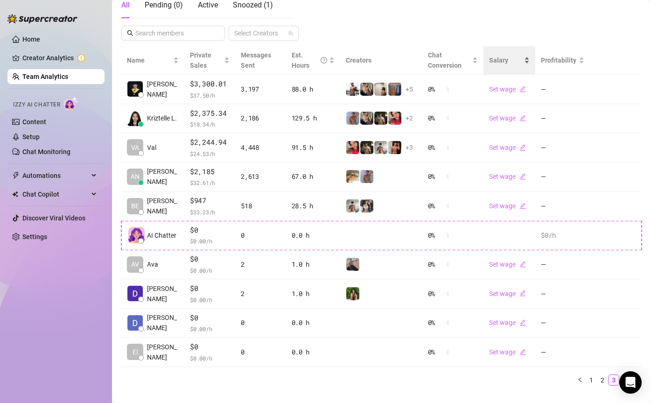
scroll to position [194, 0]
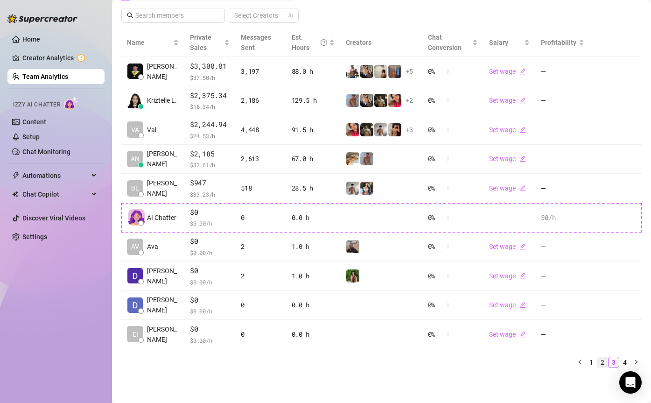
click at [602, 359] on link "2" at bounding box center [602, 362] width 10 height 10
